Goal: Complete application form

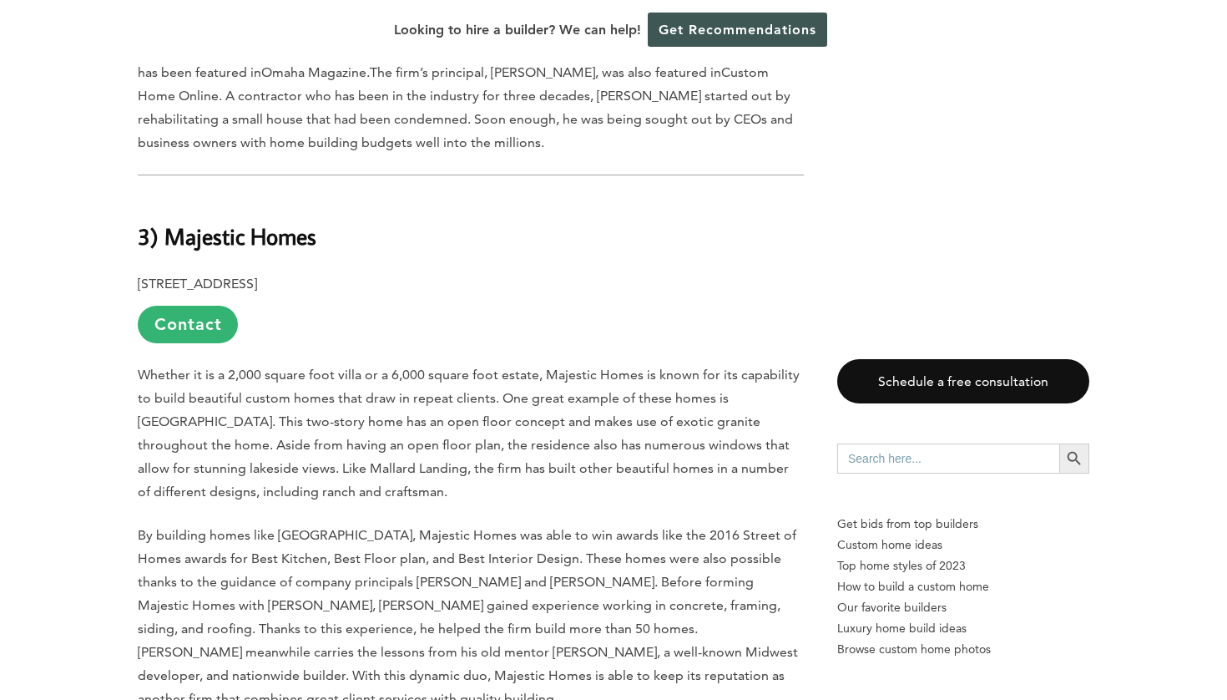
scroll to position [5698, 0]
click at [183, 305] on link "Contact" at bounding box center [188, 324] width 100 height 38
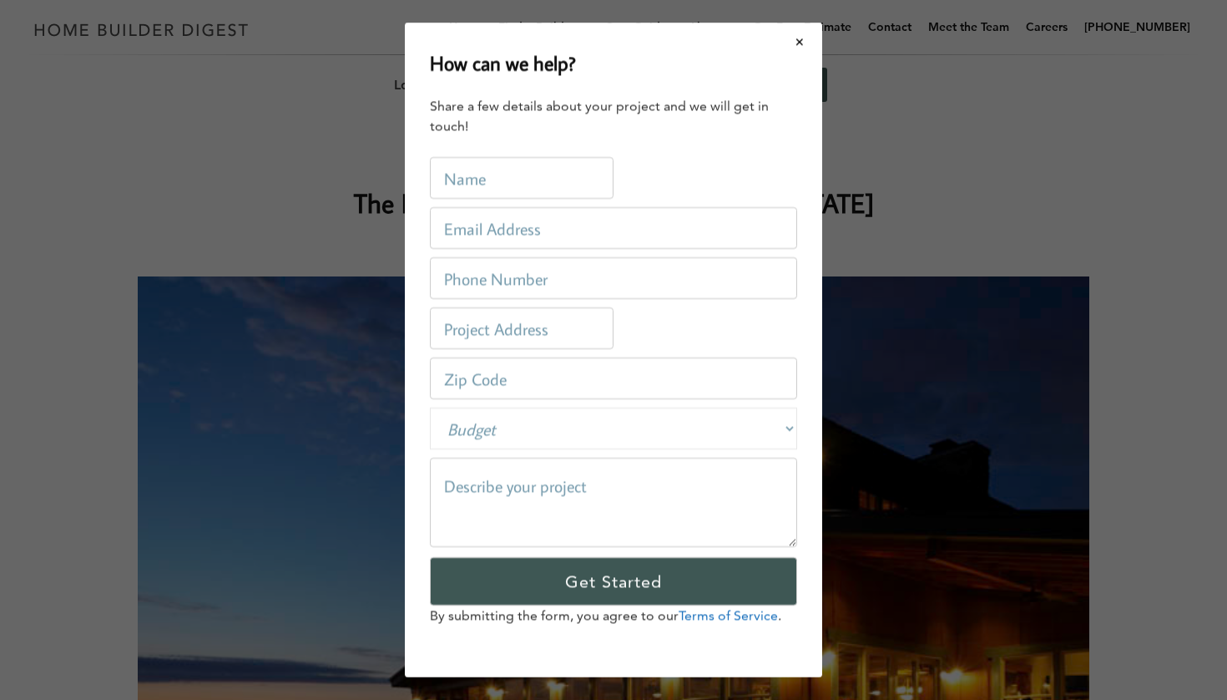
scroll to position [0, 0]
type input "Julie HOckne"
type input "Julie Hockney"
type input "julie@jhdesignomaha.com"
type input "4029343474"
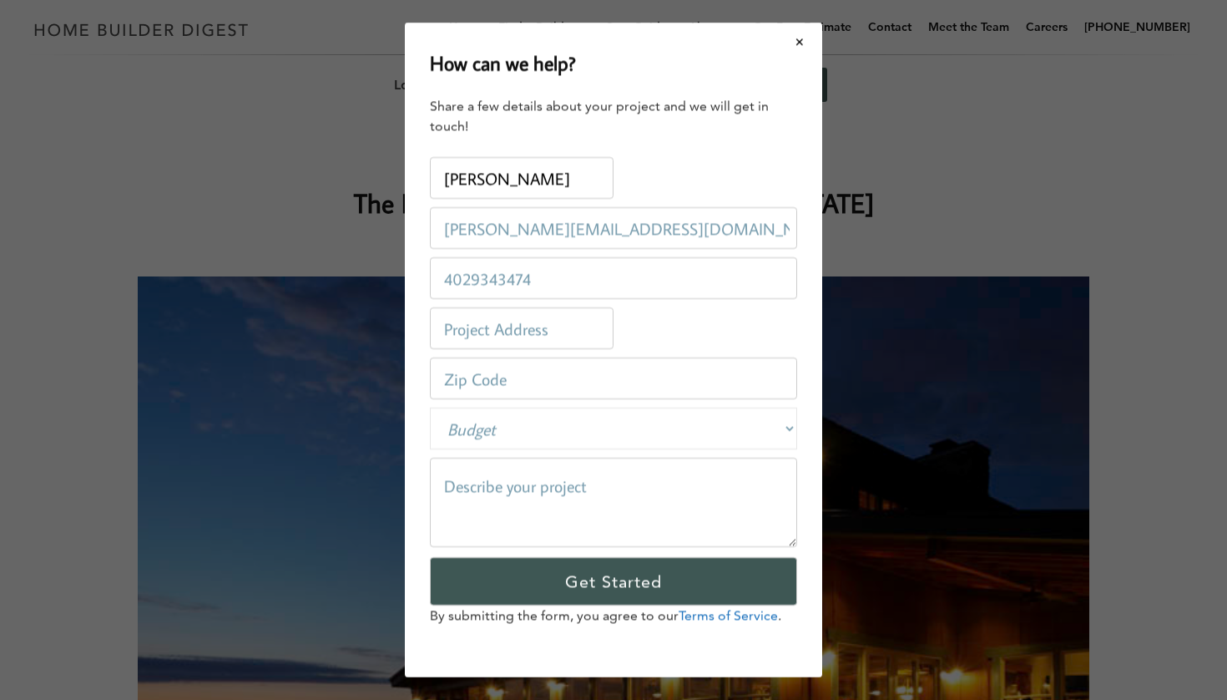
type input "721 North 98th Street"
type input "68114"
click at [651, 256] on div "Phone: 4029343474" at bounding box center [613, 278] width 367 height 50
type input "Julie Hockney"
type input "julie@jhdesignomaha.com"
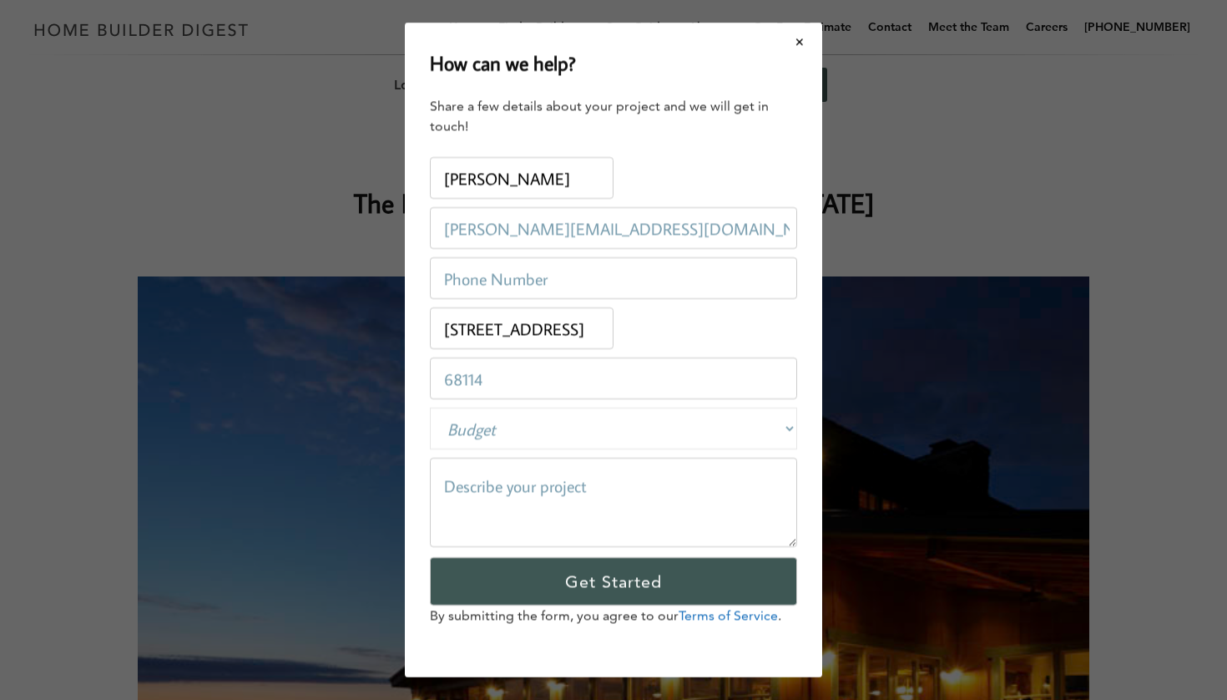
type input "4029343474"
type input "721 North 98th Street"
type input "68114"
type input "Julie Hockney"
type input "julie@jhdesignomaha.com"
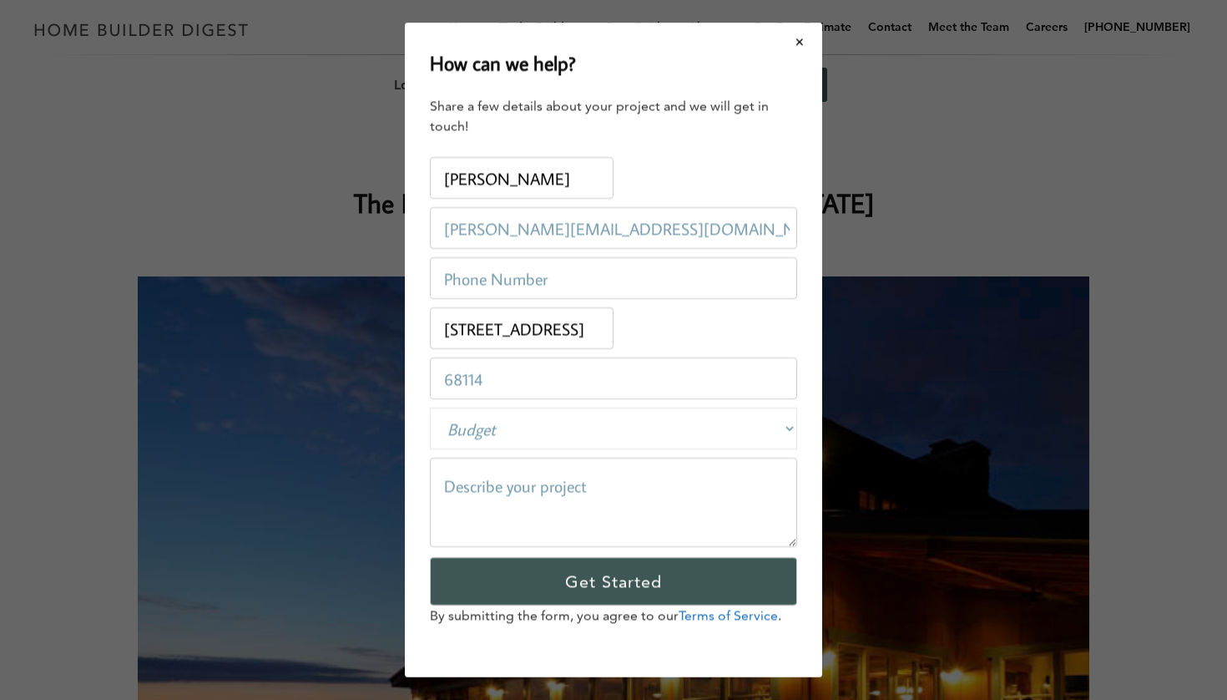
type input "4029343474"
type input "721 North 98th Street"
type input "68114"
click at [782, 276] on input "4029343474" at bounding box center [613, 278] width 367 height 42
type input "4025789052"
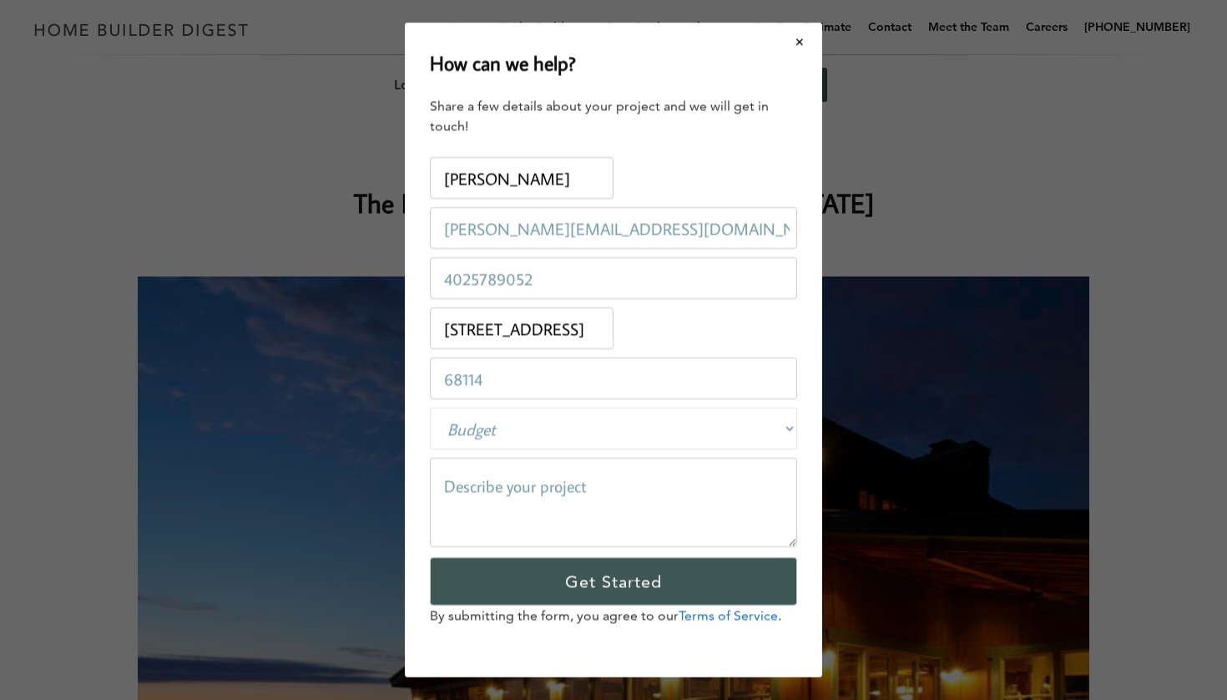
select select "private"
click at [505, 482] on textarea at bounding box center [613, 502] width 367 height 89
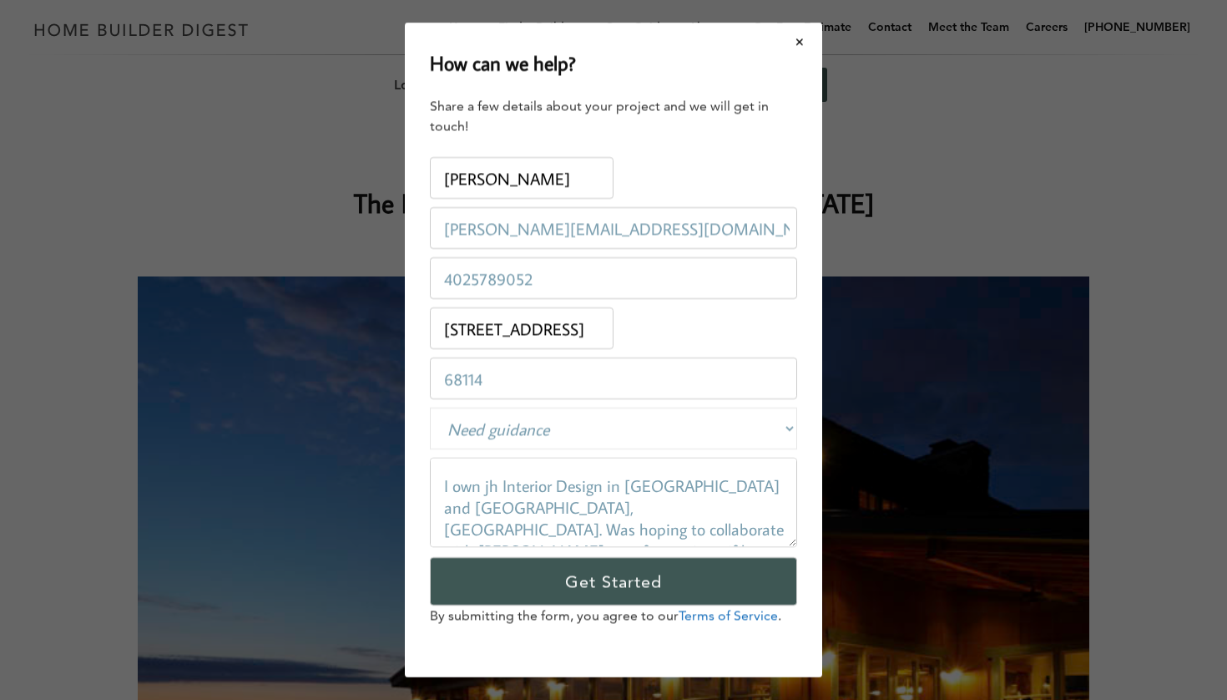
scroll to position [16, 0]
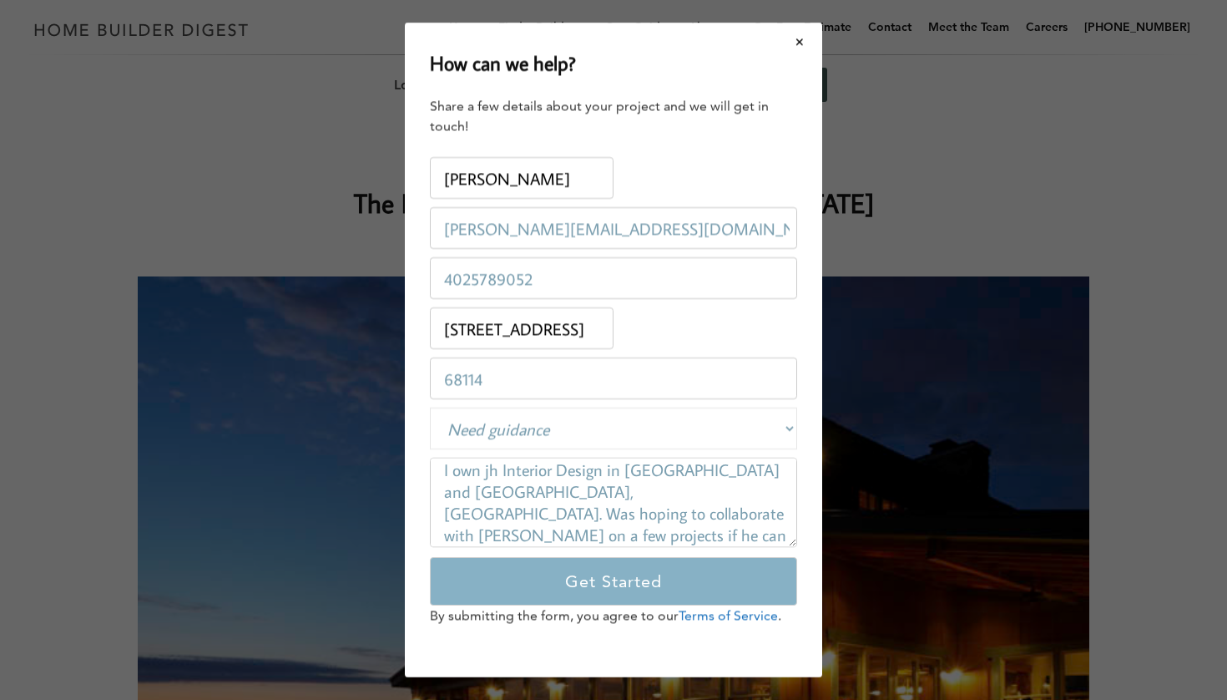
type textarea "I own jh Interior Design in Omaha and Steamboat Springs, CO. Was hoping to coll…"
click at [593, 584] on input "Get Started" at bounding box center [613, 581] width 367 height 48
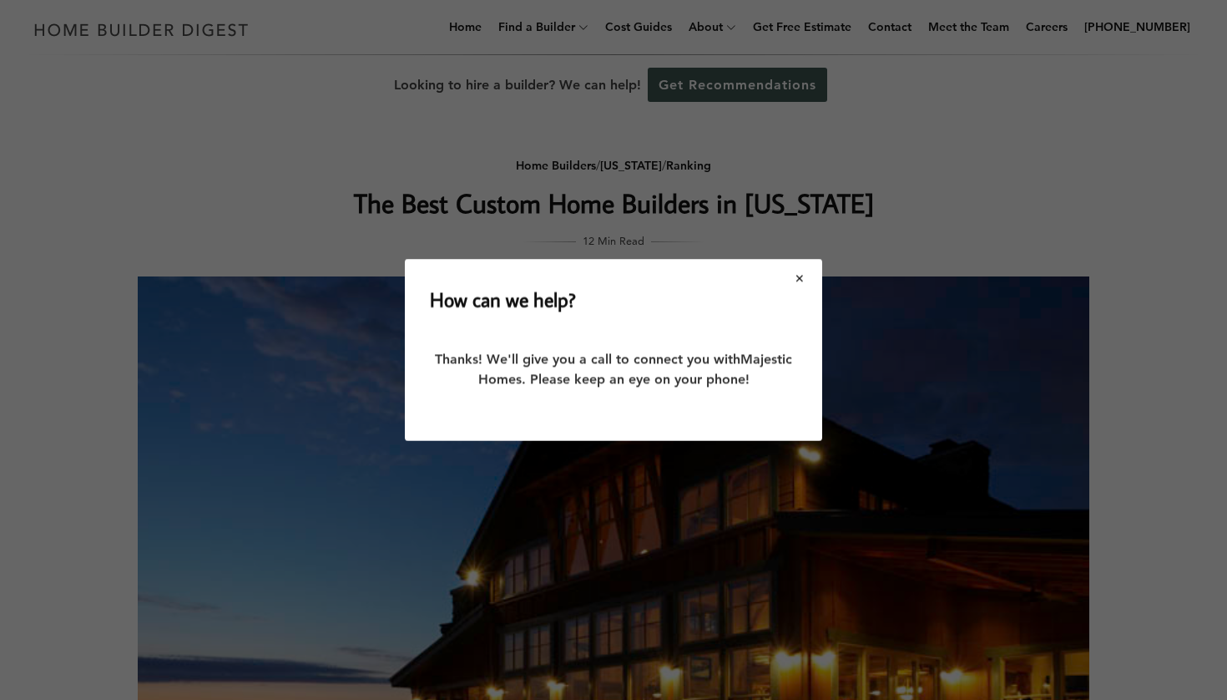
click at [799, 276] on img at bounding box center [614, 593] width 952 height 634
